Goal: Navigation & Orientation: Find specific page/section

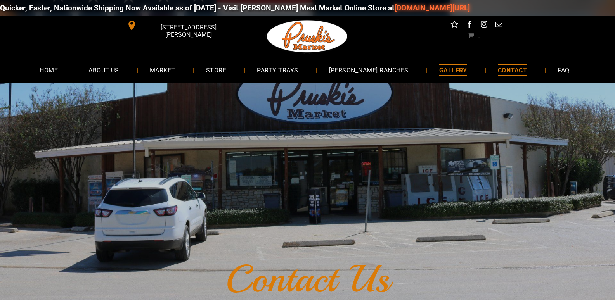
click at [428, 77] on link "GALLERY" at bounding box center [453, 70] width 51 height 21
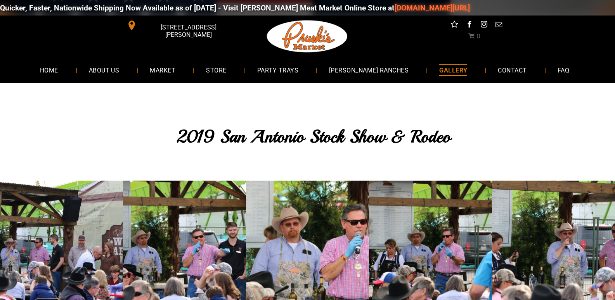
click at [439, 71] on span "GALLERY" at bounding box center [453, 69] width 28 height 11
click at [459, 75] on link "GALLERY" at bounding box center [453, 70] width 51 height 21
click at [226, 69] on span "STORE" at bounding box center [216, 69] width 20 height 11
